Goal: Find specific page/section: Find specific page/section

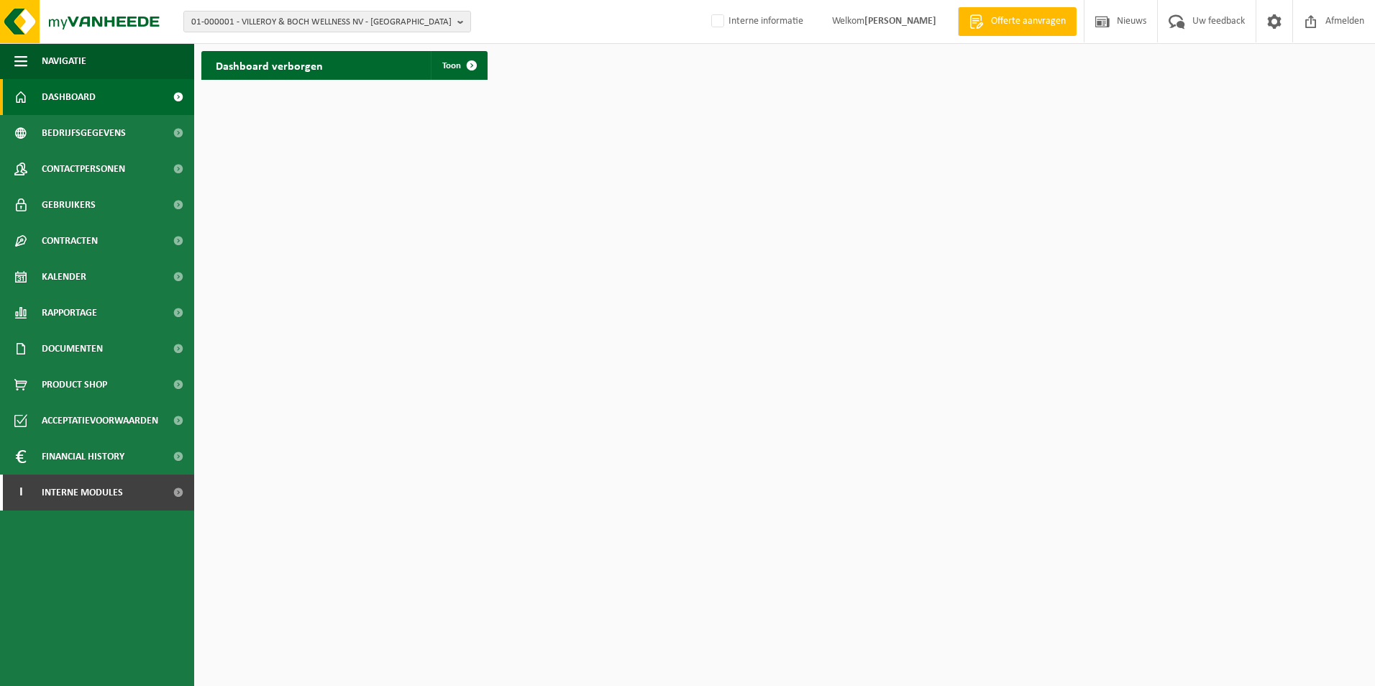
click at [282, 32] on div "01-000001 - VILLEROY & BOCH WELLNESS NV - ROESELARE 01-000001 - VILLEROY & BOCH…" at bounding box center [687, 22] width 1375 height 44
click at [283, 26] on span "01-000001 - VILLEROY & BOCH WELLNESS NV - [GEOGRAPHIC_DATA]" at bounding box center [321, 23] width 260 height 22
click at [275, 40] on input "text" at bounding box center [327, 45] width 280 height 18
type input "[PERSON_NAME]"
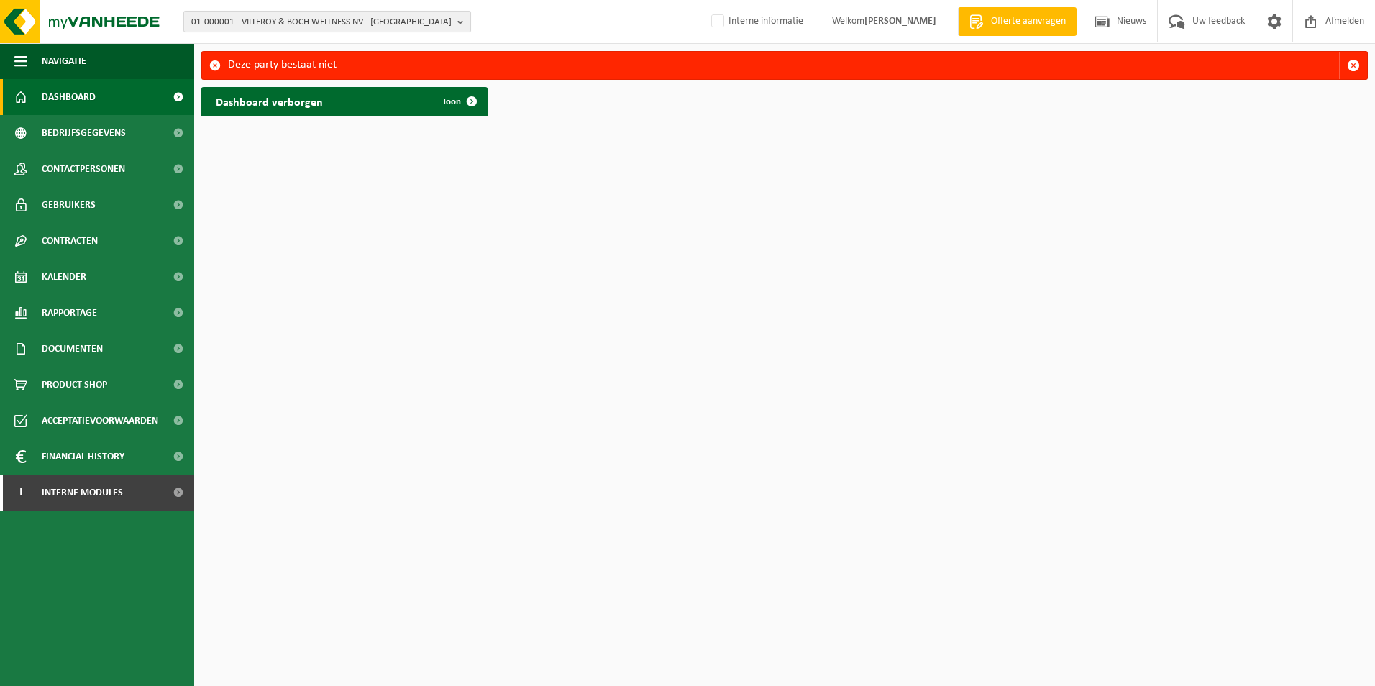
click at [302, 24] on span "01-000001 - VILLEROY & BOCH WELLNESS NV - [GEOGRAPHIC_DATA]" at bounding box center [321, 23] width 260 height 22
click at [293, 49] on input "text" at bounding box center [327, 45] width 280 height 18
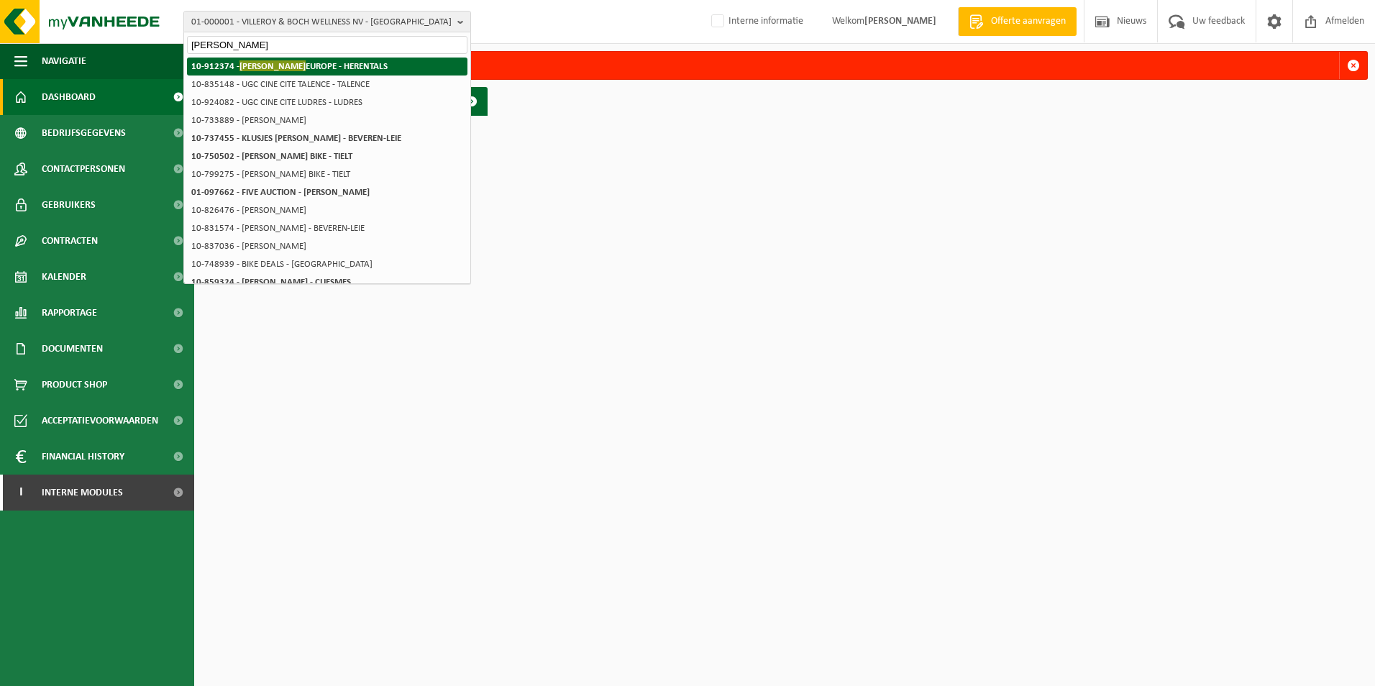
type input "[PERSON_NAME]"
click at [283, 70] on strong "10-912374 - [PERSON_NAME] EUROPE - [GEOGRAPHIC_DATA]" at bounding box center [289, 65] width 196 height 11
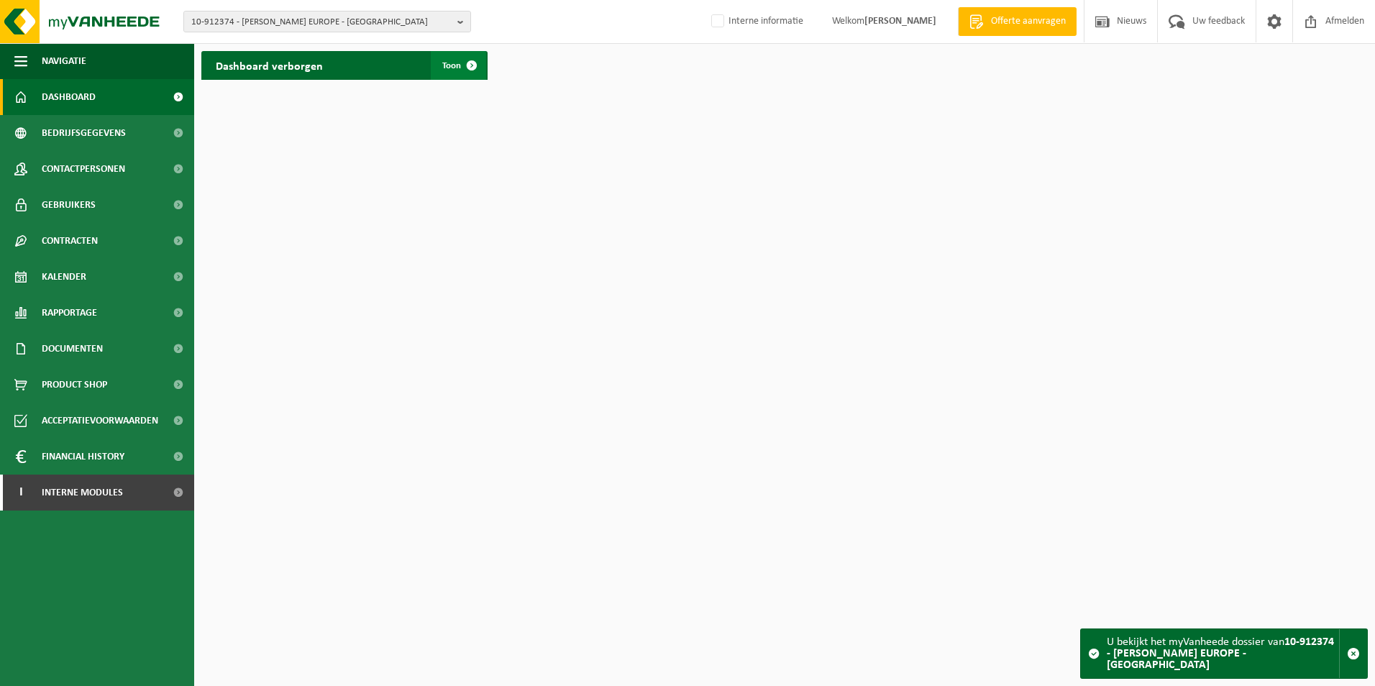
click at [464, 68] on span at bounding box center [471, 65] width 29 height 29
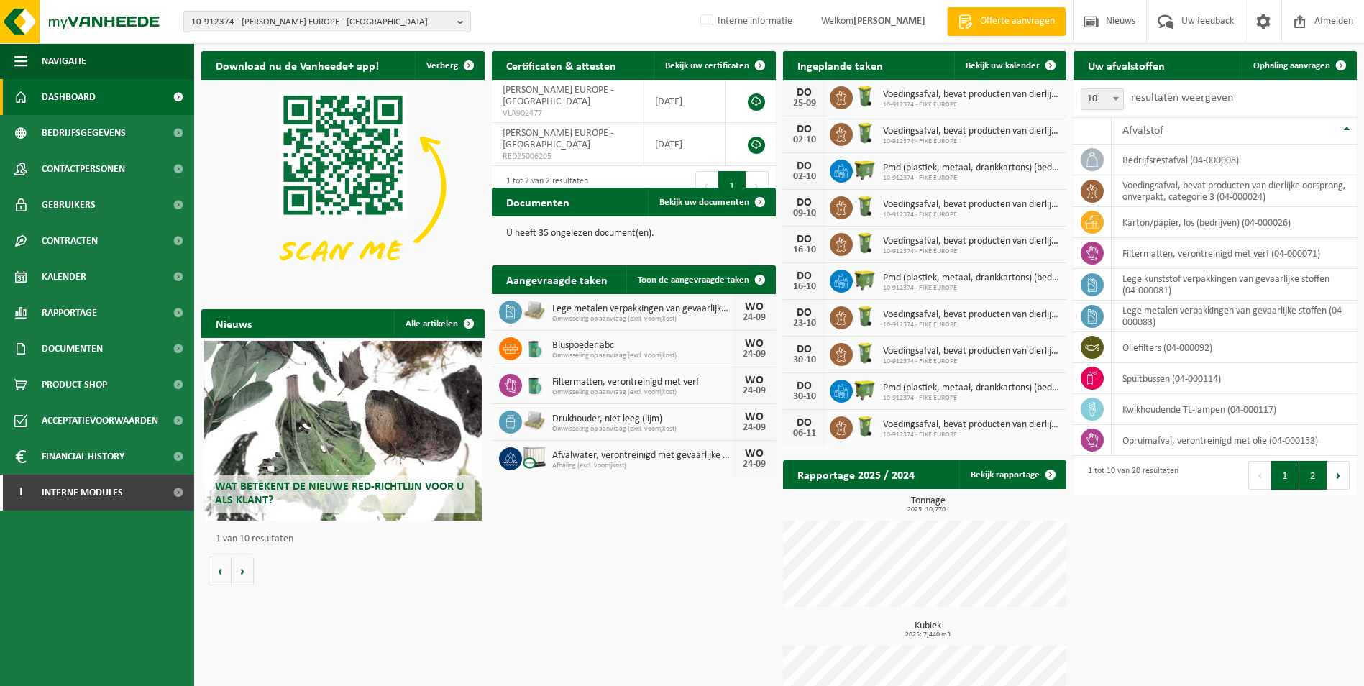
click at [1309, 472] on button "2" at bounding box center [1313, 475] width 28 height 29
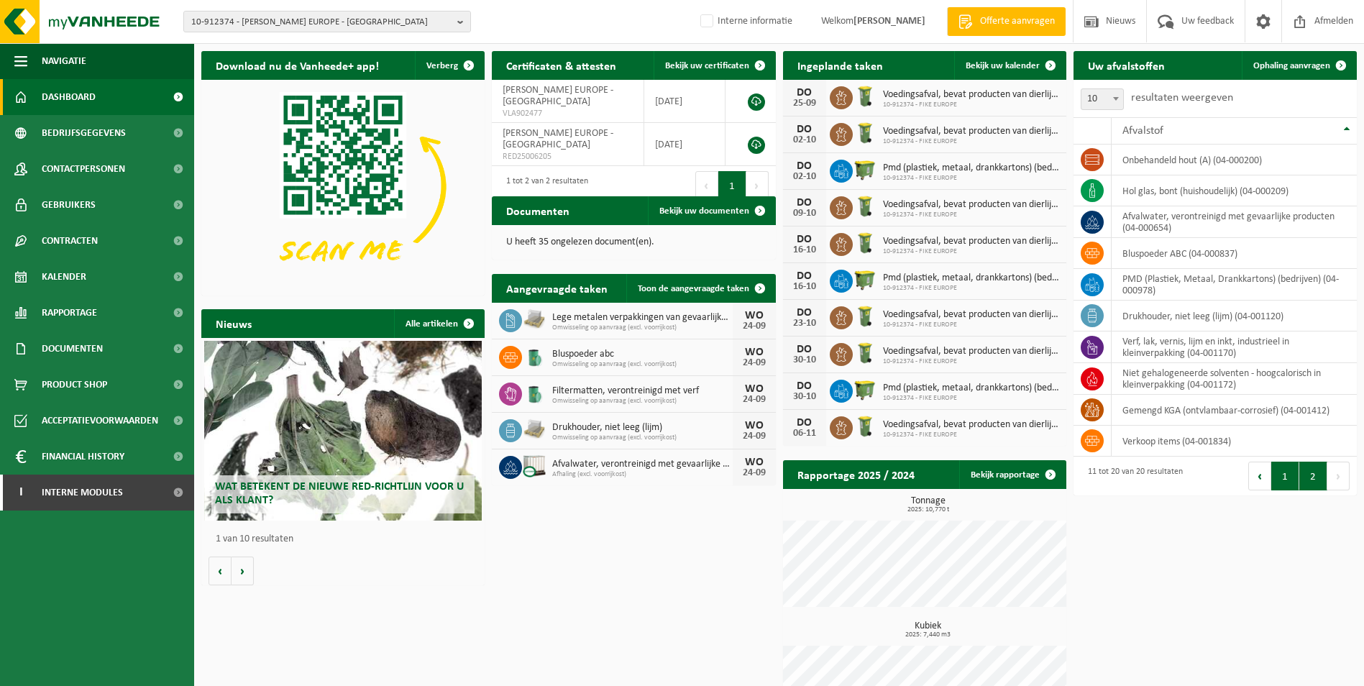
click at [1283, 480] on button "1" at bounding box center [1285, 476] width 28 height 29
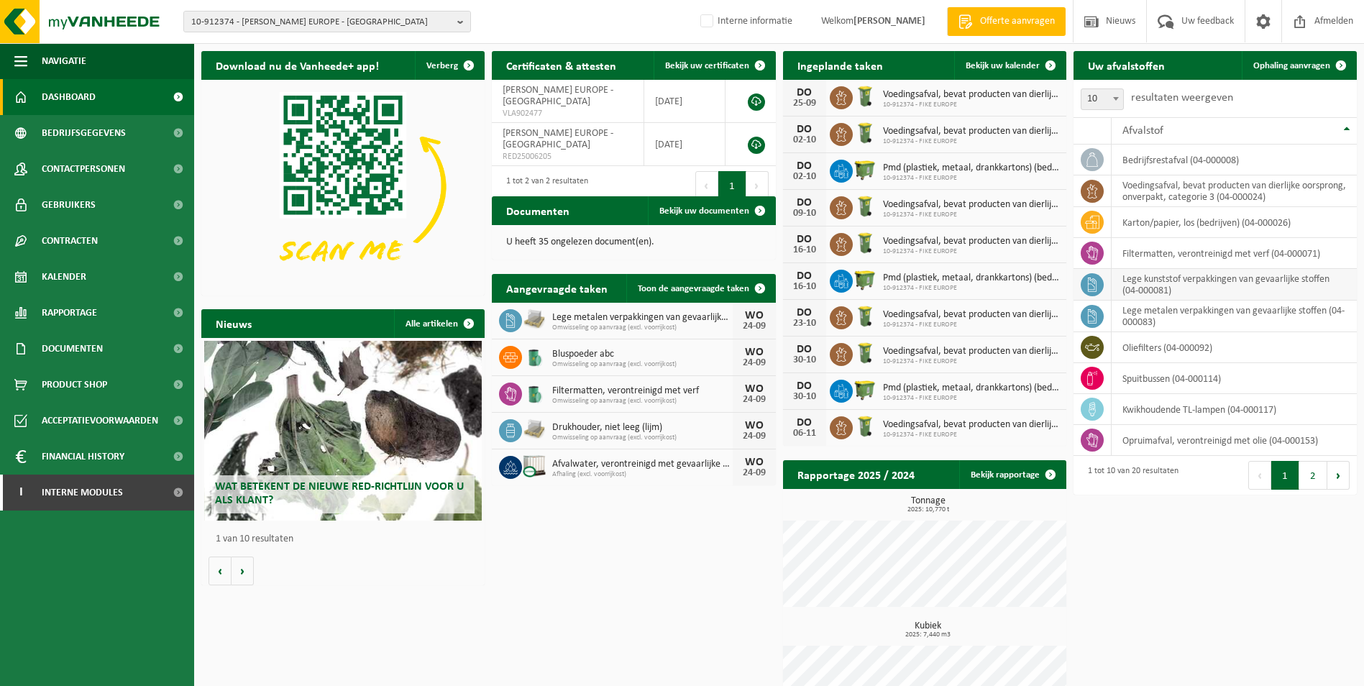
click at [1204, 286] on td "lege kunststof verpakkingen van gevaarlijke stoffen (04-000081)" at bounding box center [1234, 285] width 245 height 32
drag, startPoint x: 1175, startPoint y: 293, endPoint x: 1109, endPoint y: 282, distance: 66.3
click at [1109, 282] on tr "lege kunststof verpakkingen van gevaarlijke stoffen (04-000081)" at bounding box center [1214, 285] width 283 height 32
copy td "lege kunststof verpakkingen van gevaarlijke stoffen (04-000081)"
